Goal: Task Accomplishment & Management: Manage account settings

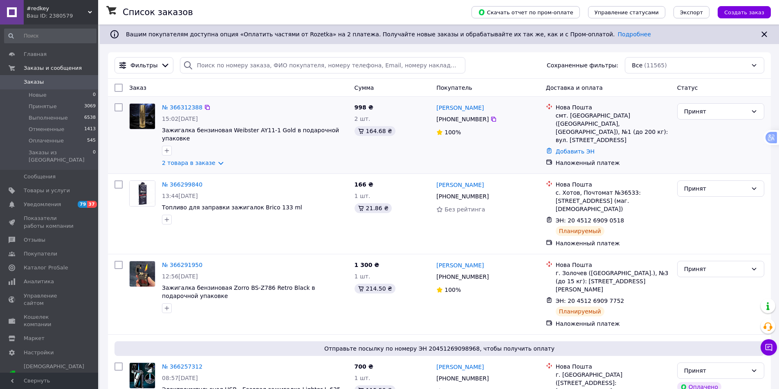
click at [146, 117] on img at bounding box center [142, 116] width 25 height 25
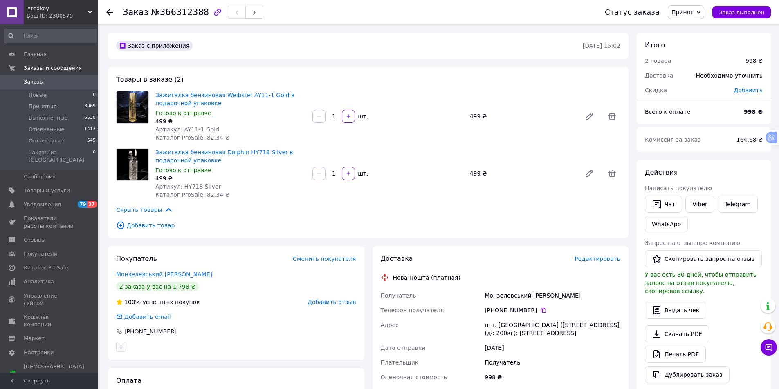
click at [133, 107] on img at bounding box center [132, 108] width 32 height 32
click at [161, 94] on link "Зажигалка бензиновая Weibster AY11-1 Gold в подарочной упаковке" at bounding box center [224, 99] width 139 height 15
click at [111, 11] on icon at bounding box center [109, 12] width 7 height 7
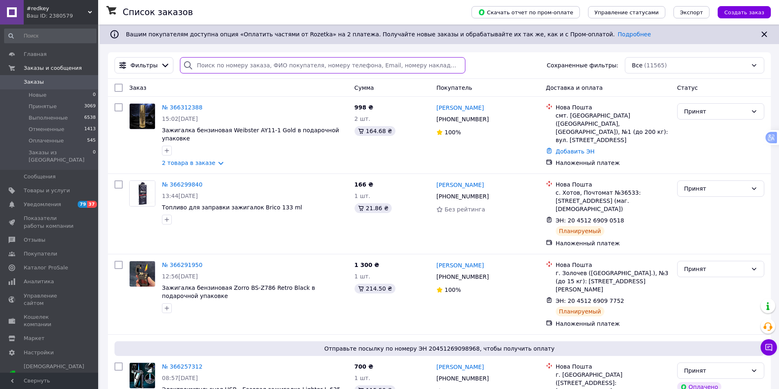
click at [215, 68] on input "search" at bounding box center [322, 65] width 285 height 16
paste input "[PHONE_NUMBER]"
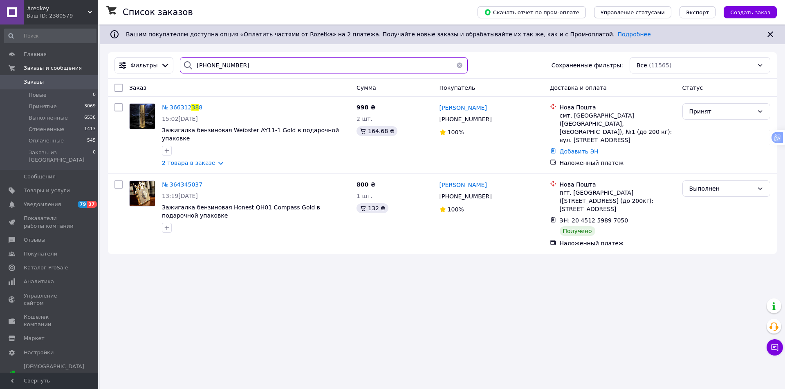
type input "[PHONE_NUMBER]"
